Goal: Navigation & Orientation: Find specific page/section

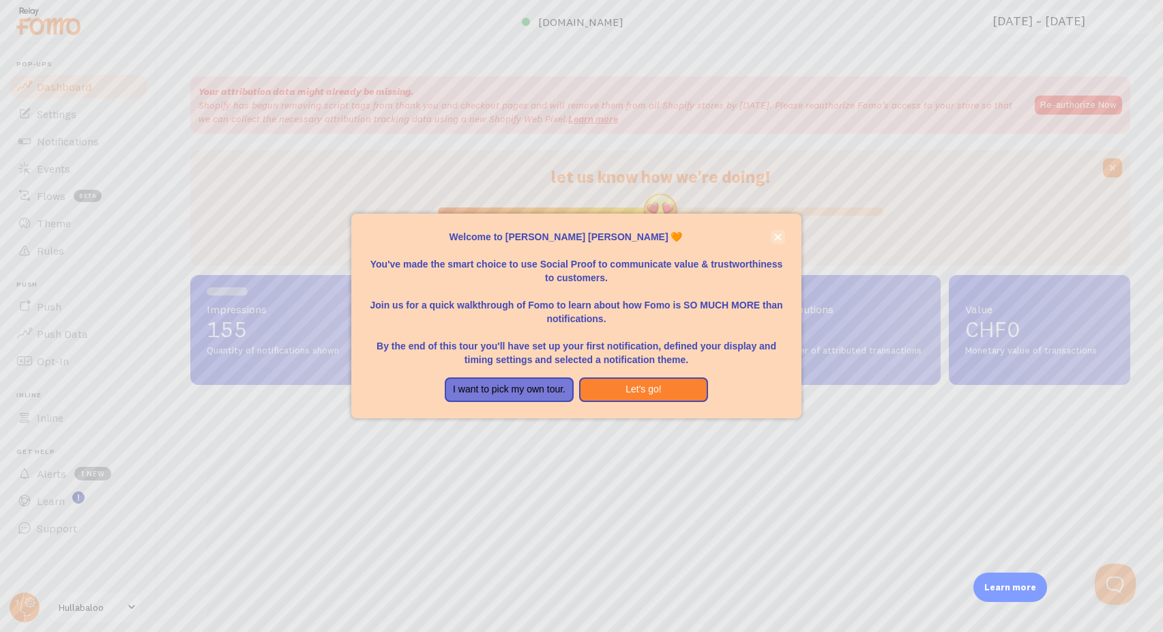
click at [778, 241] on icon "close," at bounding box center [778, 237] width 8 height 8
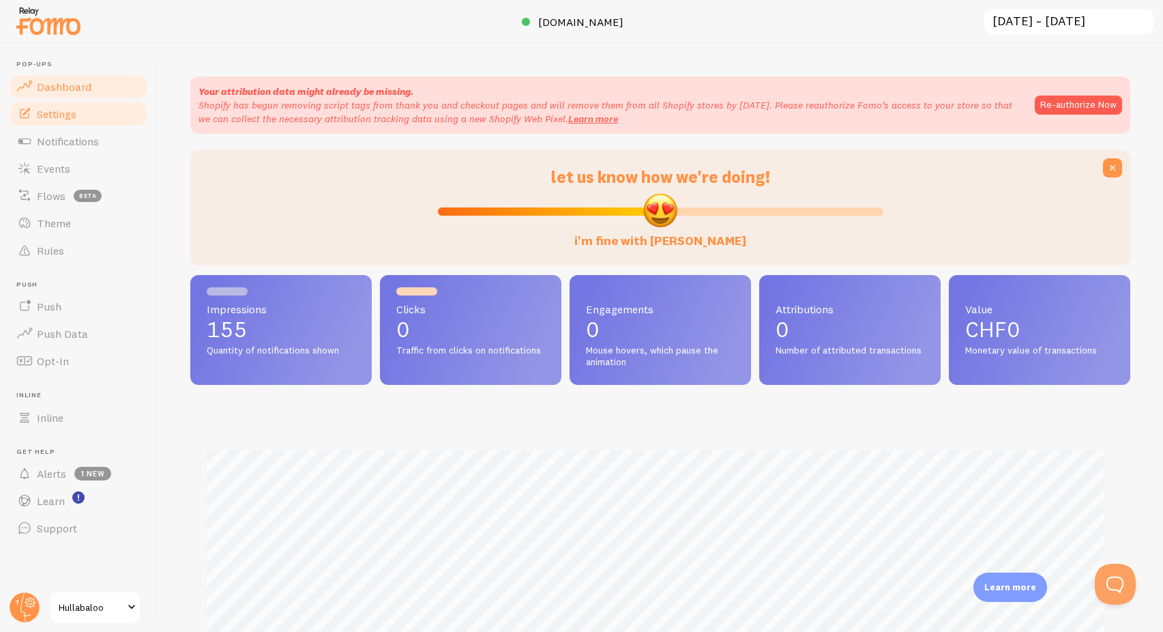
click at [89, 118] on link "Settings" at bounding box center [78, 113] width 141 height 27
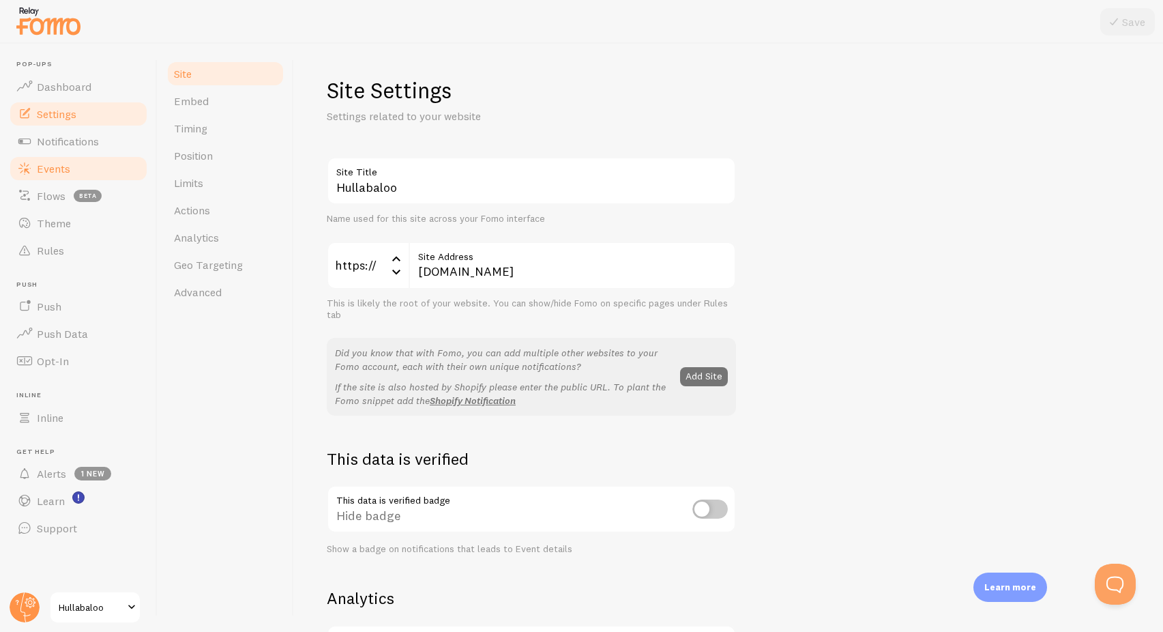
click at [76, 164] on link "Events" at bounding box center [78, 168] width 141 height 27
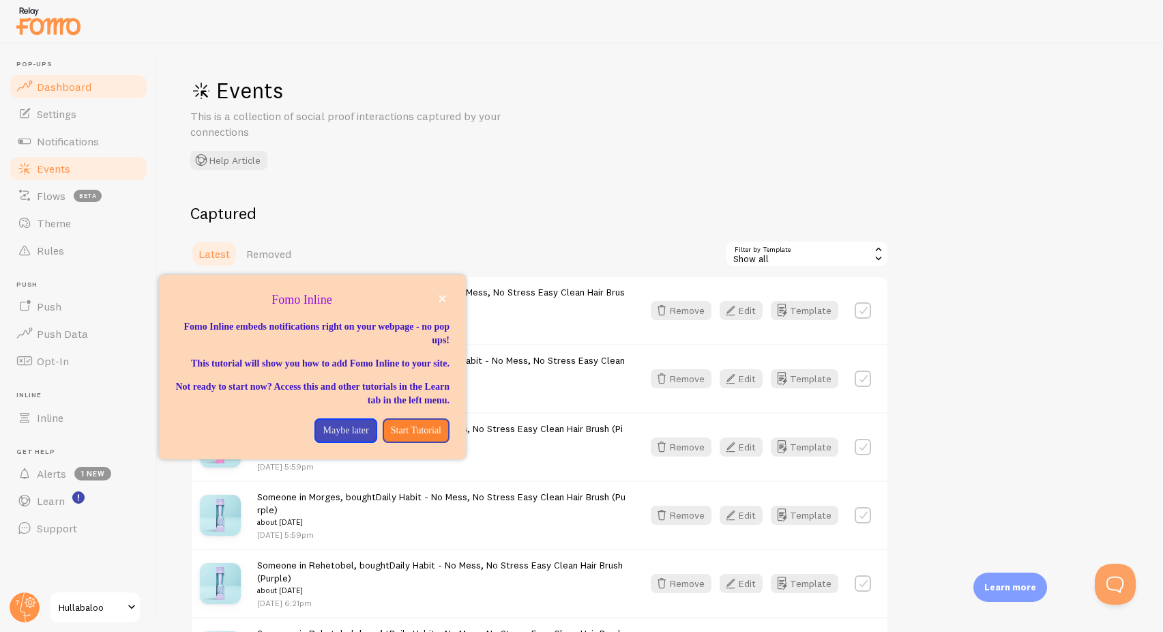
click at [50, 91] on span "Dashboard" at bounding box center [64, 87] width 55 height 14
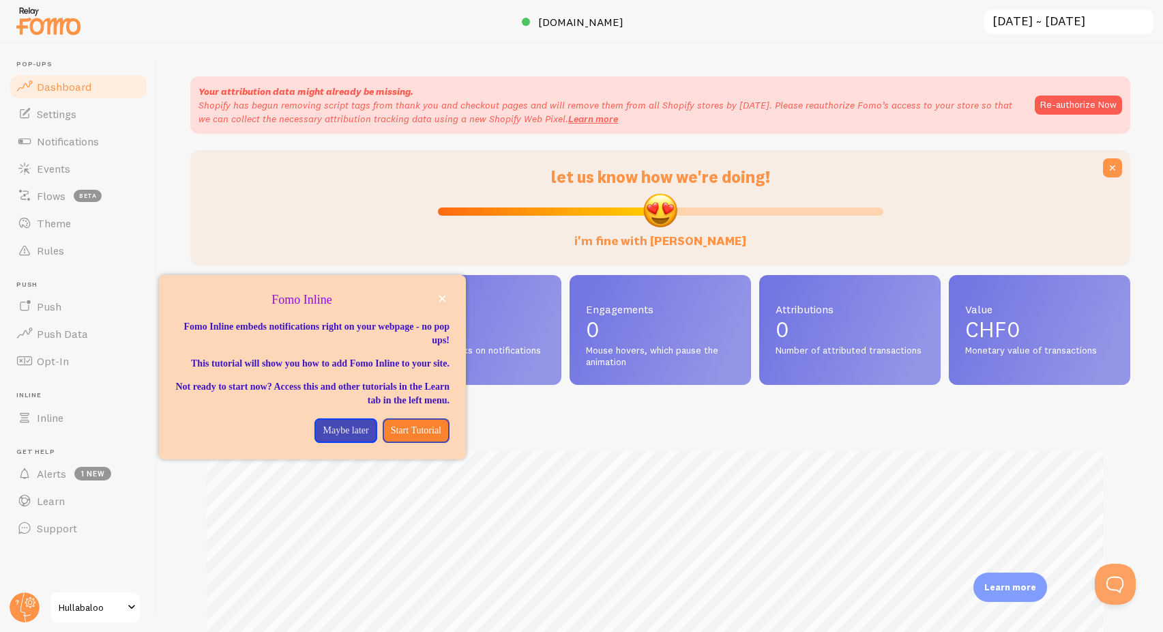
scroll to position [199, 0]
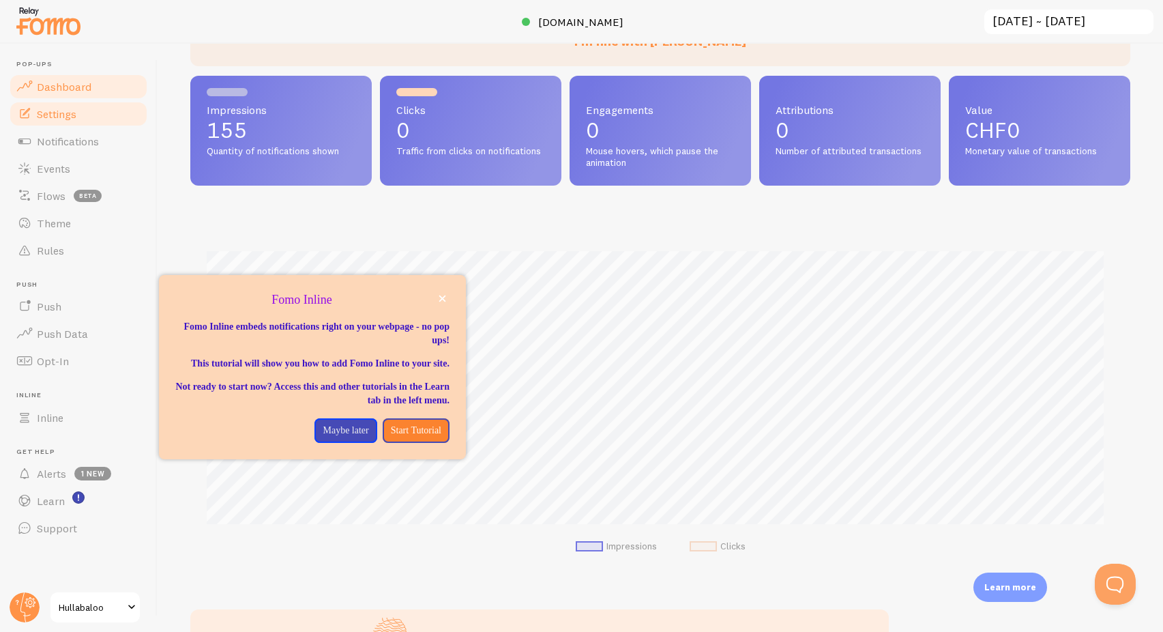
click at [63, 107] on span "Settings" at bounding box center [57, 114] width 40 height 14
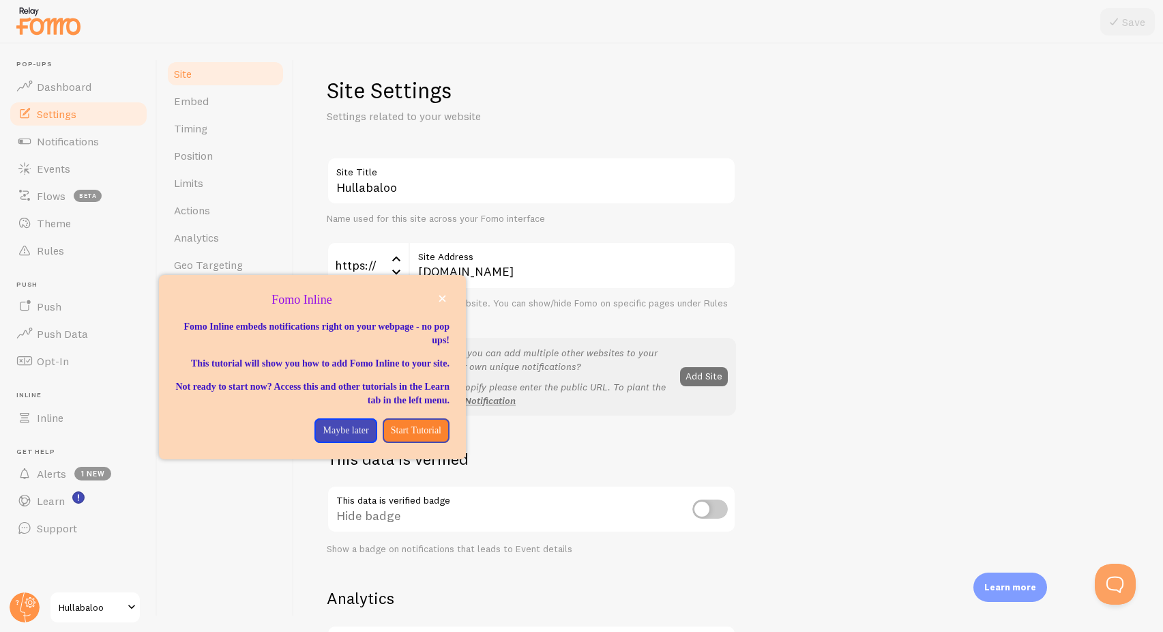
click at [450, 296] on div "Fomo Inline" at bounding box center [312, 300] width 307 height 18
click at [443, 302] on icon "close," at bounding box center [443, 299] width 8 height 8
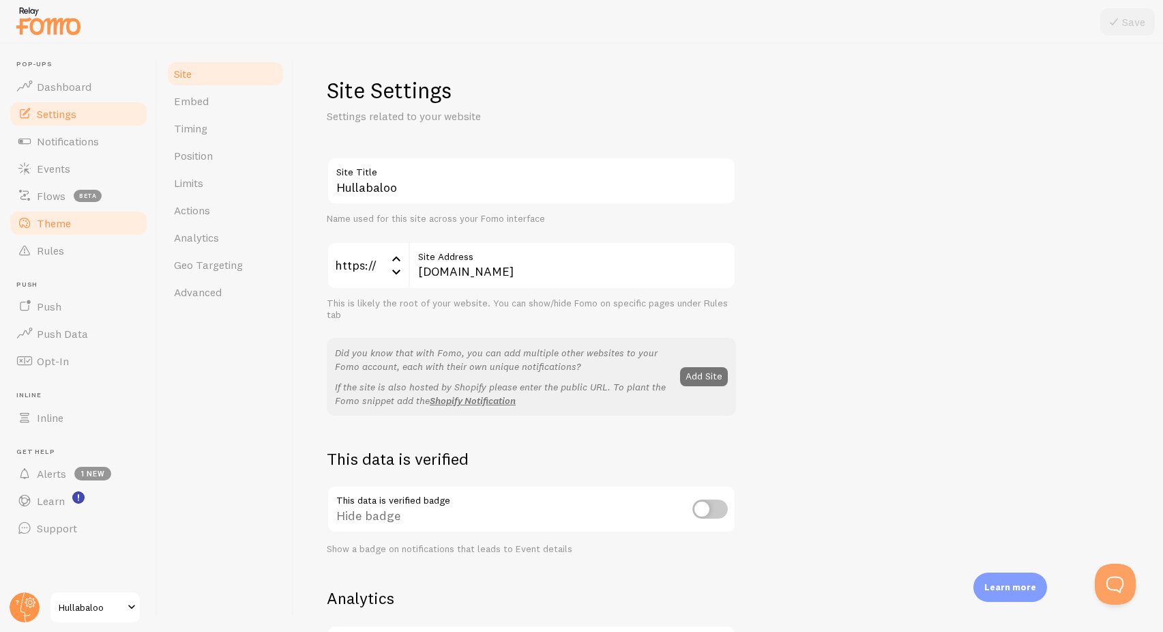
click at [68, 233] on link "Theme" at bounding box center [78, 222] width 141 height 27
